Goal: Find specific page/section: Find specific page/section

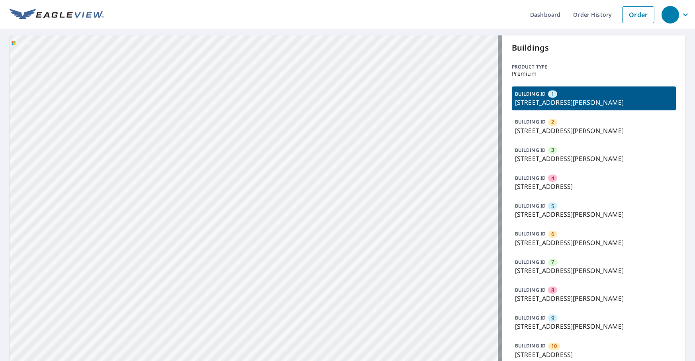
click at [561, 213] on p "[STREET_ADDRESS][PERSON_NAME]" at bounding box center [594, 214] width 158 height 10
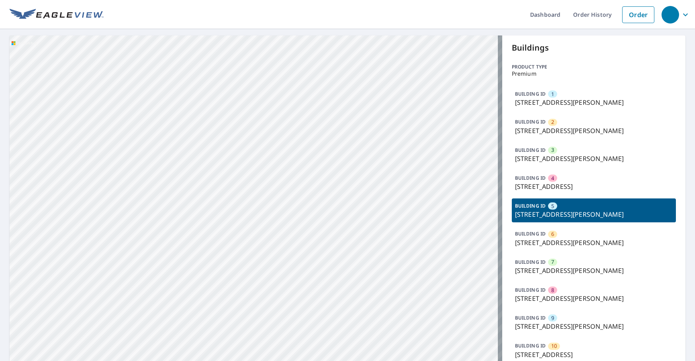
click at [561, 213] on p "[STREET_ADDRESS][PERSON_NAME]" at bounding box center [594, 214] width 158 height 10
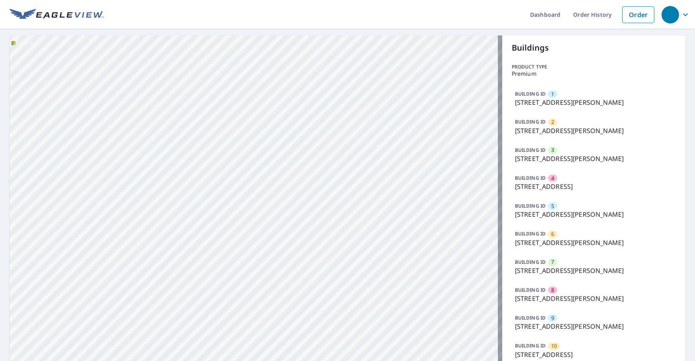
click at [561, 213] on p "[STREET_ADDRESS][PERSON_NAME]" at bounding box center [594, 214] width 158 height 10
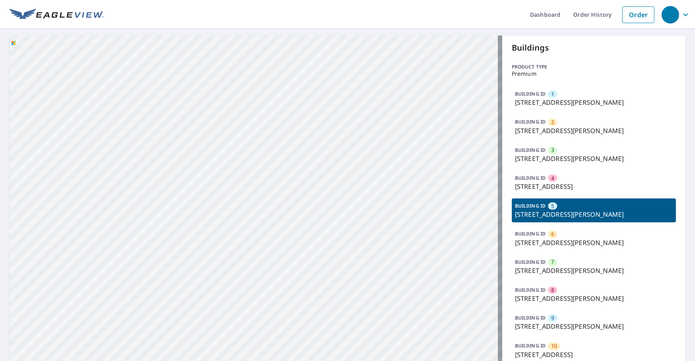
drag, startPoint x: 224, startPoint y: 165, endPoint x: 152, endPoint y: 143, distance: 75.6
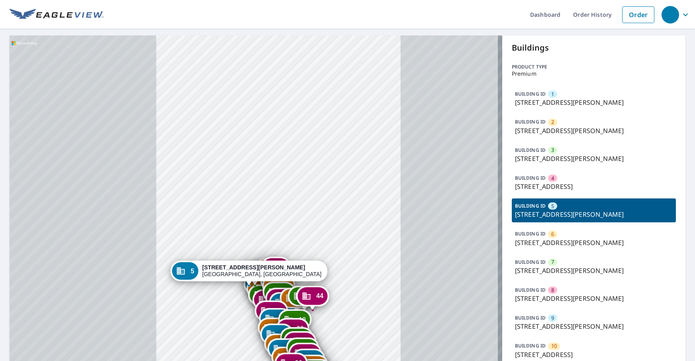
drag, startPoint x: 350, startPoint y: 164, endPoint x: 373, endPoint y: 52, distance: 114.3
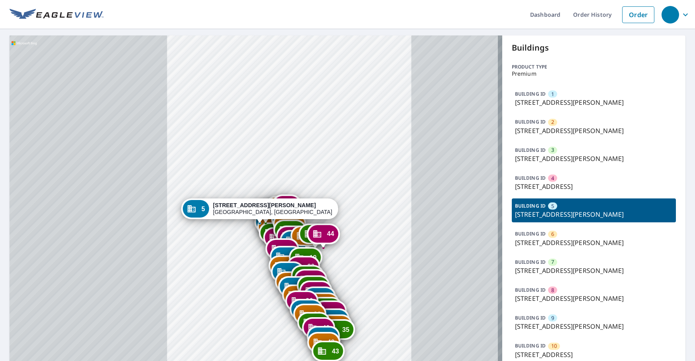
drag, startPoint x: 331, startPoint y: 255, endPoint x: 329, endPoint y: 191, distance: 64.5
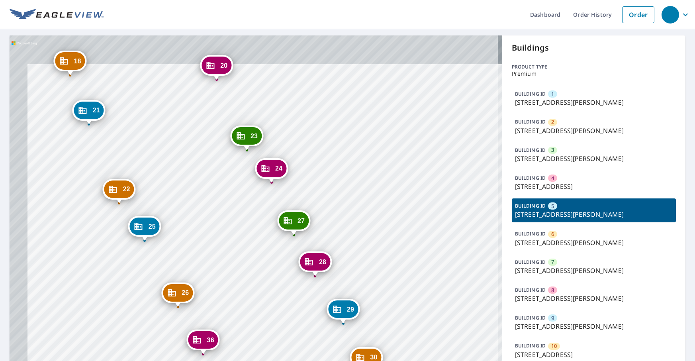
drag, startPoint x: 310, startPoint y: 167, endPoint x: 350, endPoint y: 239, distance: 82.5
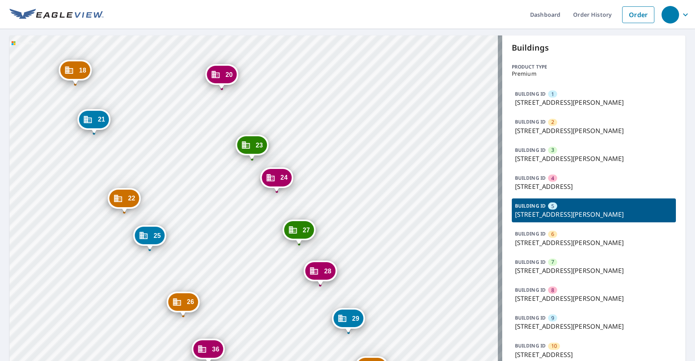
drag, startPoint x: 318, startPoint y: 168, endPoint x: 351, endPoint y: 218, distance: 59.5
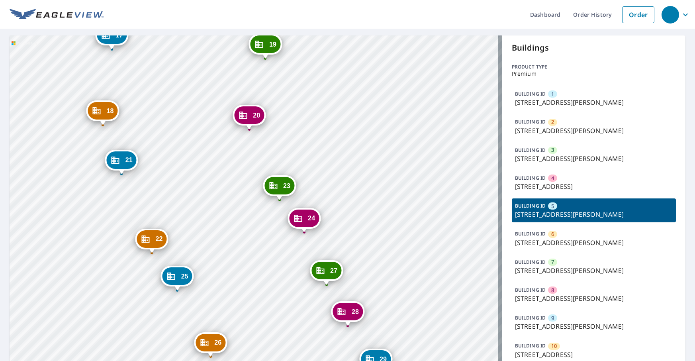
click at [534, 214] on p "[STREET_ADDRESS][PERSON_NAME]" at bounding box center [594, 214] width 158 height 10
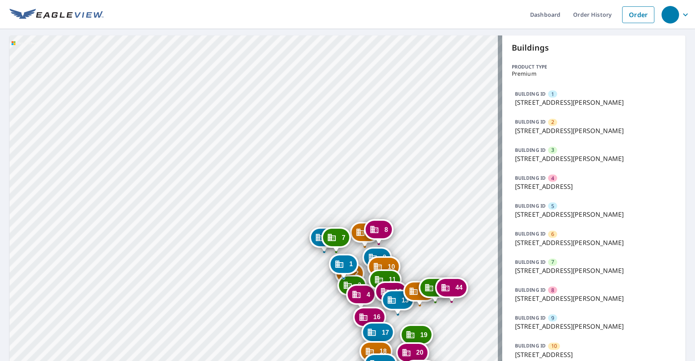
drag, startPoint x: 357, startPoint y: 244, endPoint x: 213, endPoint y: 32, distance: 256.4
click at [213, 32] on div "Dashboard Order History Order 2 91 Sandrala Dr [PERSON_NAME], [GEOGRAPHIC_DATA]…" at bounding box center [347, 180] width 695 height 361
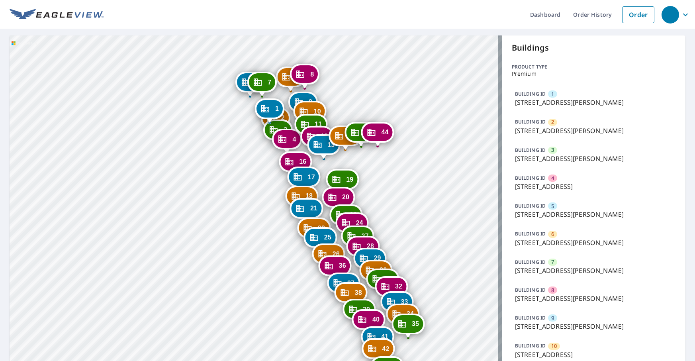
drag, startPoint x: 358, startPoint y: 233, endPoint x: 275, endPoint y: 63, distance: 189.2
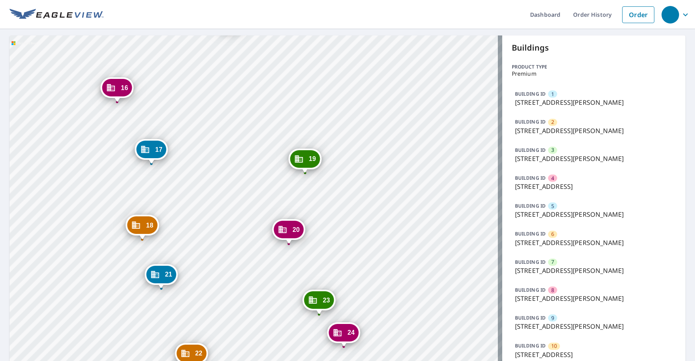
drag, startPoint x: 290, startPoint y: 168, endPoint x: 321, endPoint y: 280, distance: 116.4
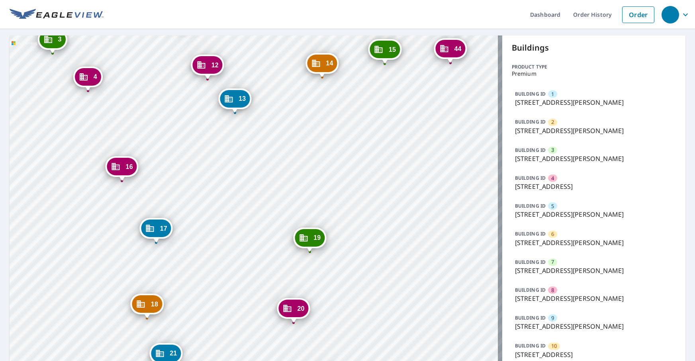
drag, startPoint x: 235, startPoint y: 91, endPoint x: 266, endPoint y: 270, distance: 181.0
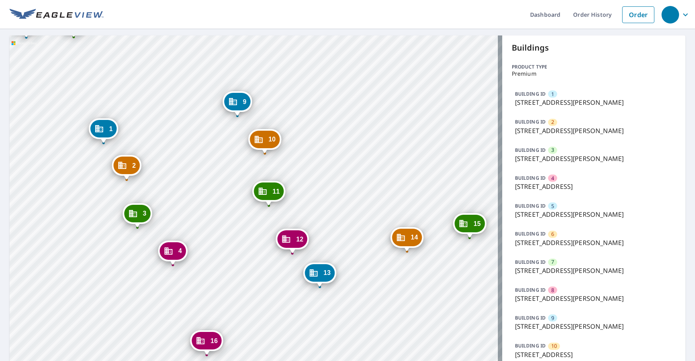
drag, startPoint x: 248, startPoint y: 182, endPoint x: 309, endPoint y: 229, distance: 76.6
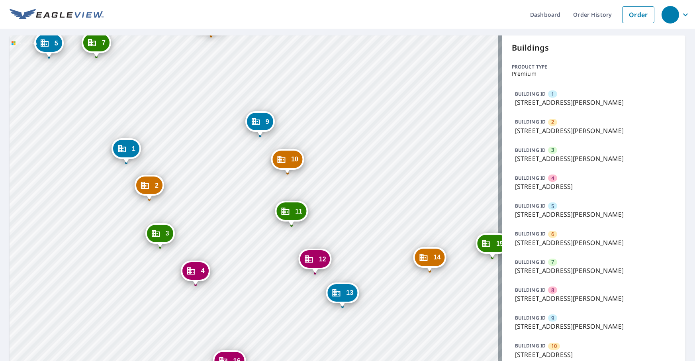
drag, startPoint x: 243, startPoint y: 165, endPoint x: 294, endPoint y: 207, distance: 65.6
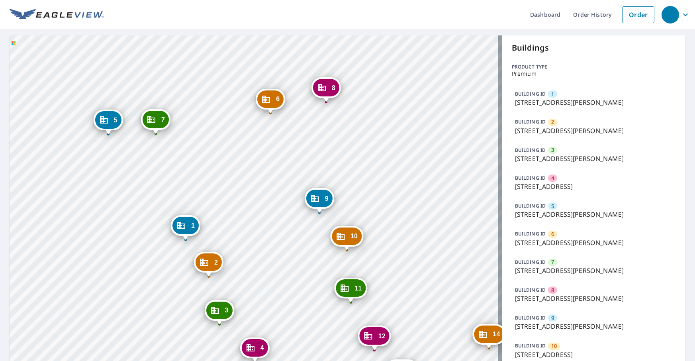
drag, startPoint x: 236, startPoint y: 135, endPoint x: 262, endPoint y: 199, distance: 69.1
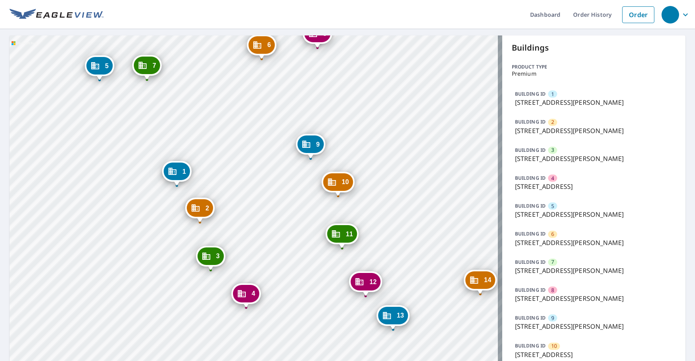
drag, startPoint x: 271, startPoint y: 184, endPoint x: 240, endPoint y: 116, distance: 75.4
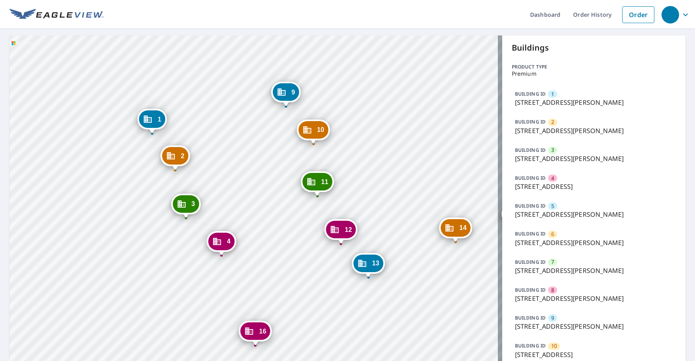
drag, startPoint x: 294, startPoint y: 231, endPoint x: 266, endPoint y: 189, distance: 51.0
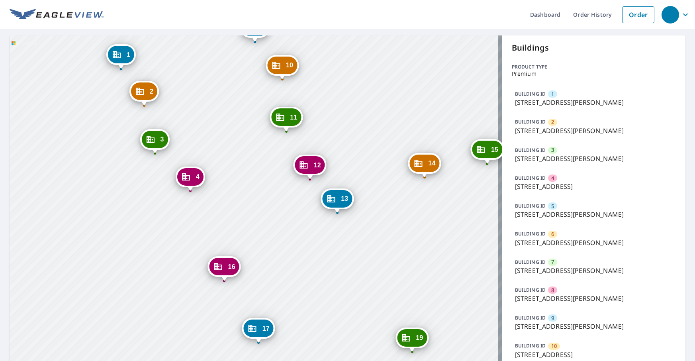
drag, startPoint x: 278, startPoint y: 239, endPoint x: 270, endPoint y: 198, distance: 42.3
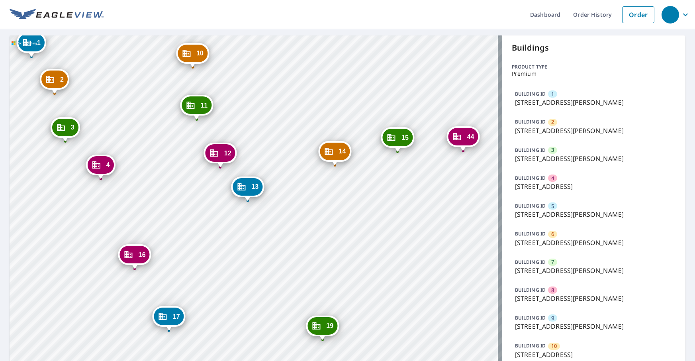
drag, startPoint x: 362, startPoint y: 243, endPoint x: 272, endPoint y: 232, distance: 90.3
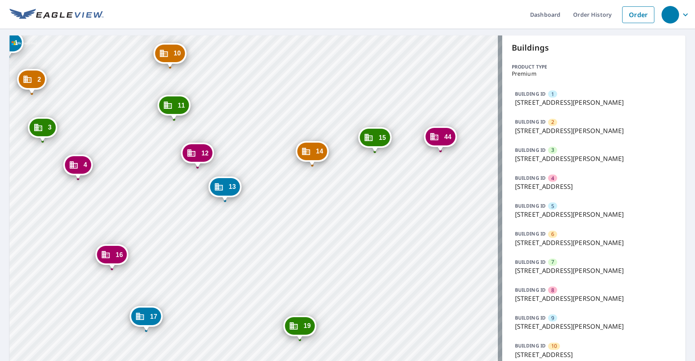
drag, startPoint x: 348, startPoint y: 227, endPoint x: 302, endPoint y: 221, distance: 46.5
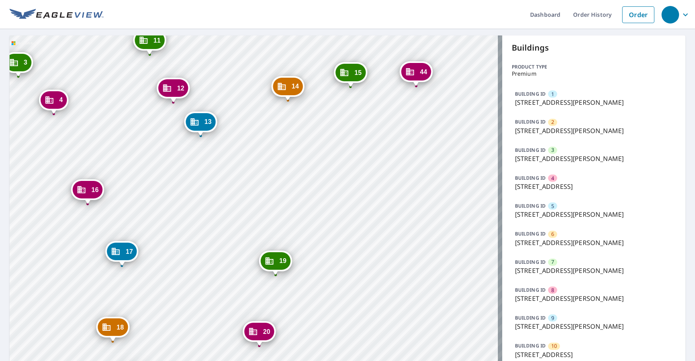
drag, startPoint x: 302, startPoint y: 276, endPoint x: 301, endPoint y: 219, distance: 56.6
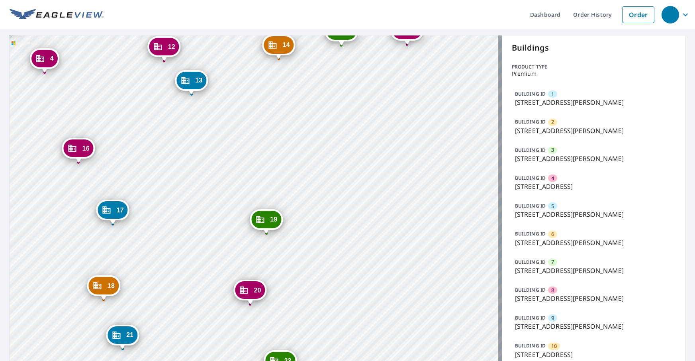
drag, startPoint x: 308, startPoint y: 253, endPoint x: 299, endPoint y: 206, distance: 47.9
